Goal: Task Accomplishment & Management: Use online tool/utility

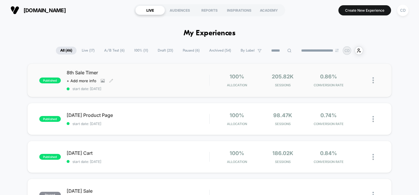
click at [168, 83] on div "8th Sale Timer Click to view images Click to edit experience details + Add more…" at bounding box center [138, 79] width 143 height 21
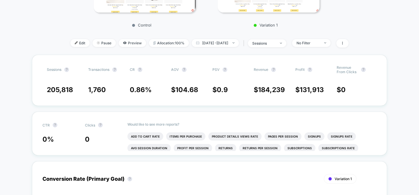
scroll to position [129, 0]
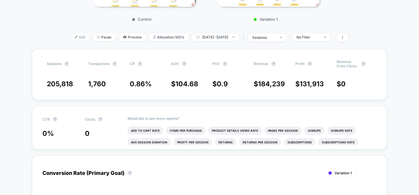
click at [72, 40] on span "Edit" at bounding box center [79, 37] width 19 height 8
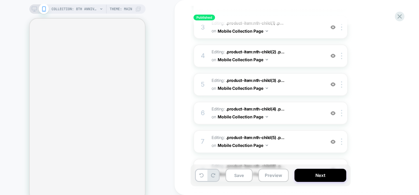
scroll to position [152, 0]
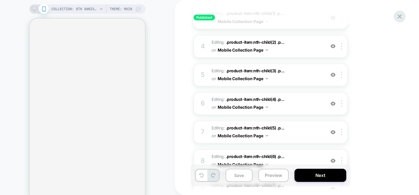
click at [400, 16] on icon at bounding box center [399, 16] width 4 height 4
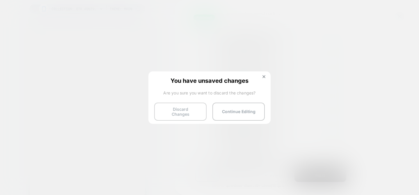
click at [186, 111] on button "Discard Changes" at bounding box center [180, 111] width 52 height 18
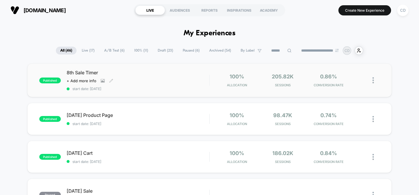
click at [185, 70] on span "8th Sale Timer" at bounding box center [138, 72] width 143 height 6
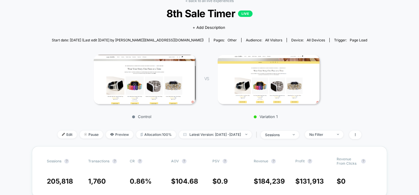
scroll to position [31, 0]
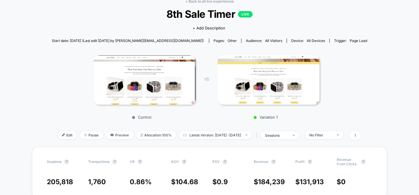
click at [241, 75] on img at bounding box center [268, 79] width 102 height 49
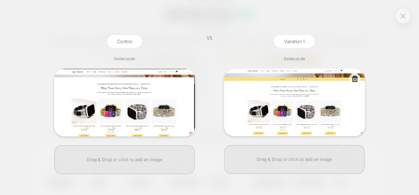
click at [300, 92] on img at bounding box center [294, 102] width 141 height 67
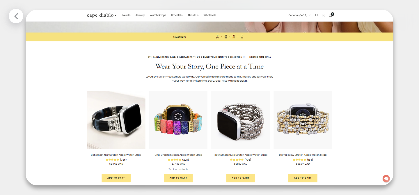
click at [300, 92] on img at bounding box center [209, 97] width 367 height 175
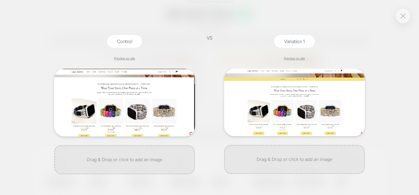
click at [405, 10] on div at bounding box center [402, 16] width 15 height 15
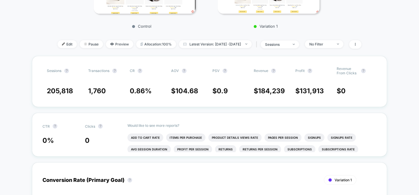
scroll to position [89, 0]
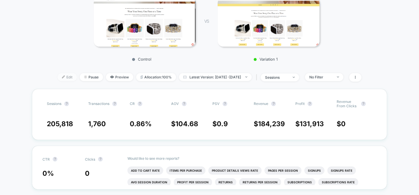
click at [62, 76] on span "Edit" at bounding box center [67, 77] width 19 height 8
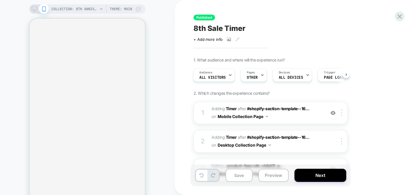
scroll to position [36, 0]
